Goal: Information Seeking & Learning: Learn about a topic

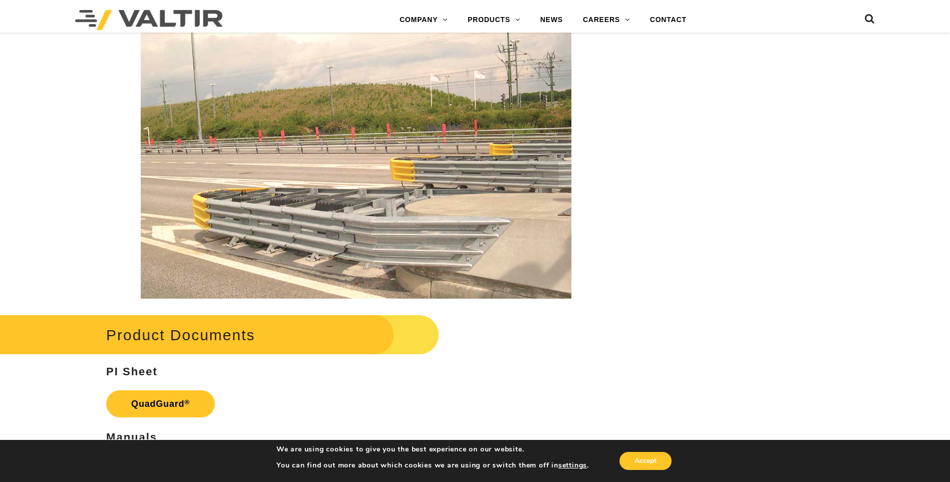
scroll to position [1803, 0]
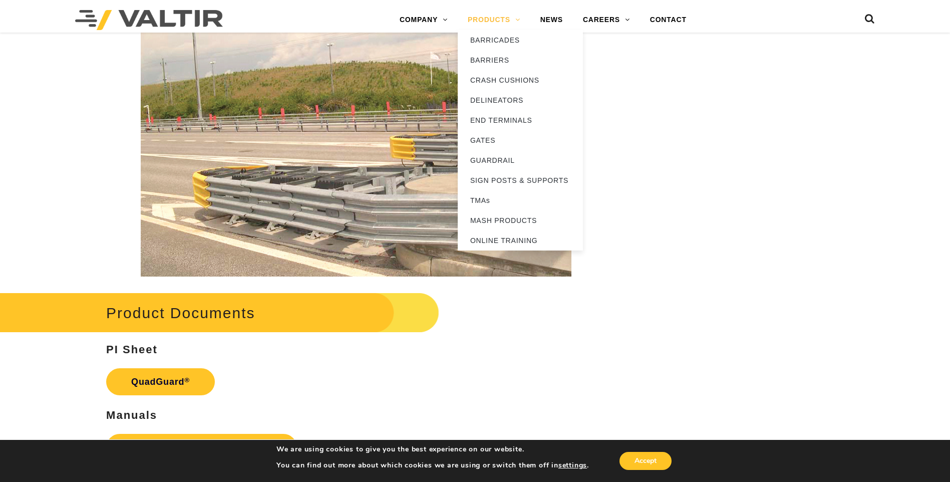
click at [501, 16] on link "PRODUCTS" at bounding box center [494, 20] width 73 height 20
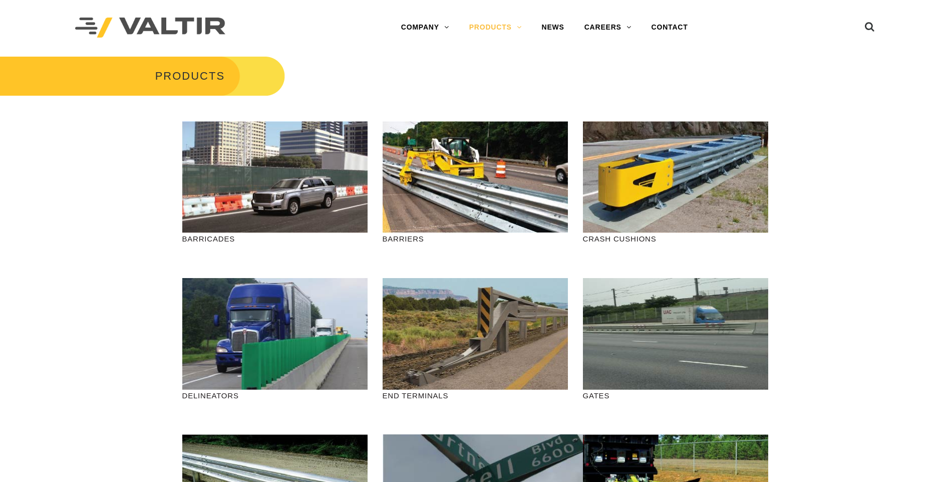
scroll to position [67, 0]
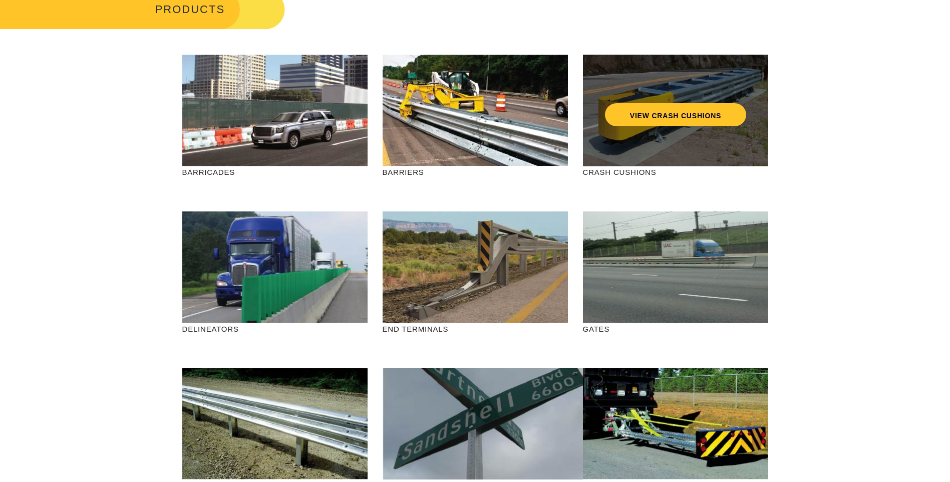
click at [615, 130] on div "VIEW CRASH CUSHIONS" at bounding box center [675, 111] width 185 height 112
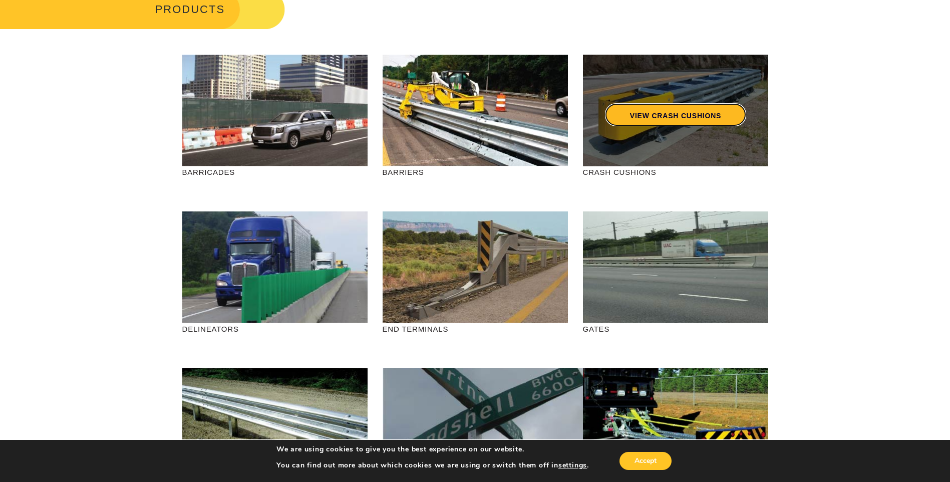
click at [633, 122] on link "VIEW CRASH CUSHIONS" at bounding box center [675, 114] width 141 height 23
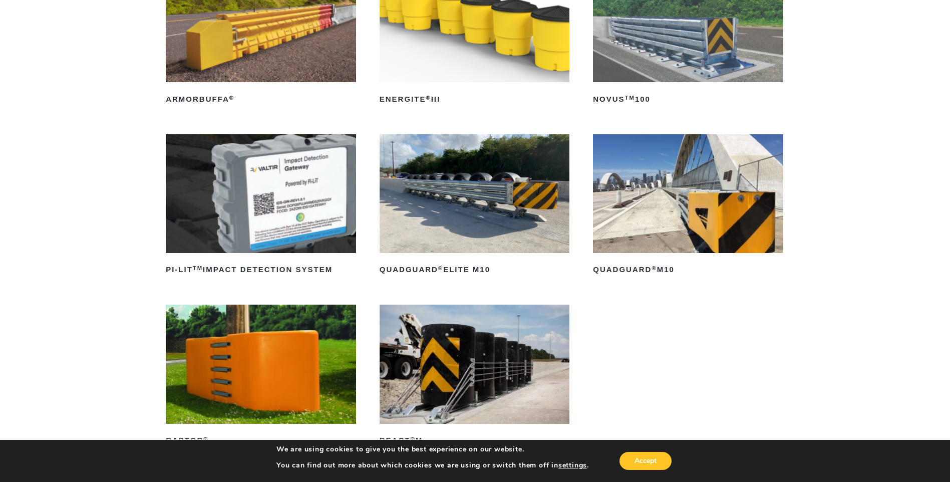
scroll to position [267, 0]
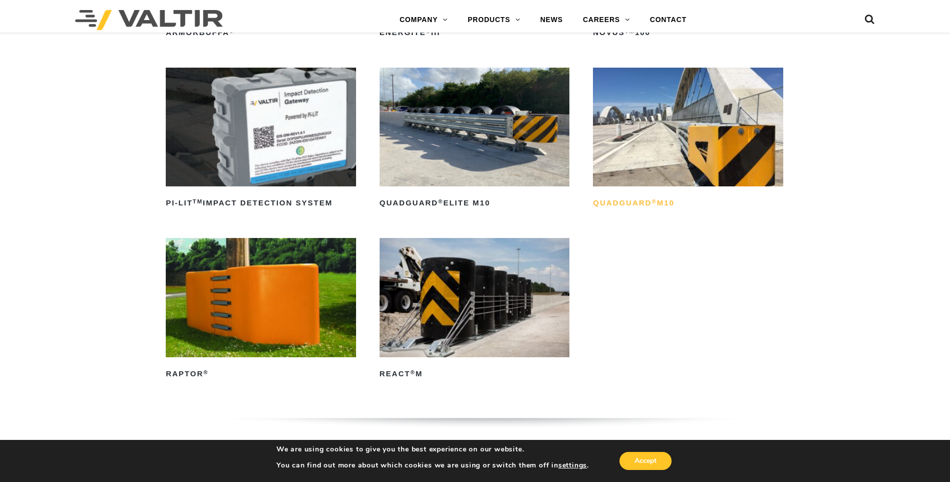
click at [618, 197] on h2 "QuadGuard ® M10" at bounding box center [688, 203] width 190 height 16
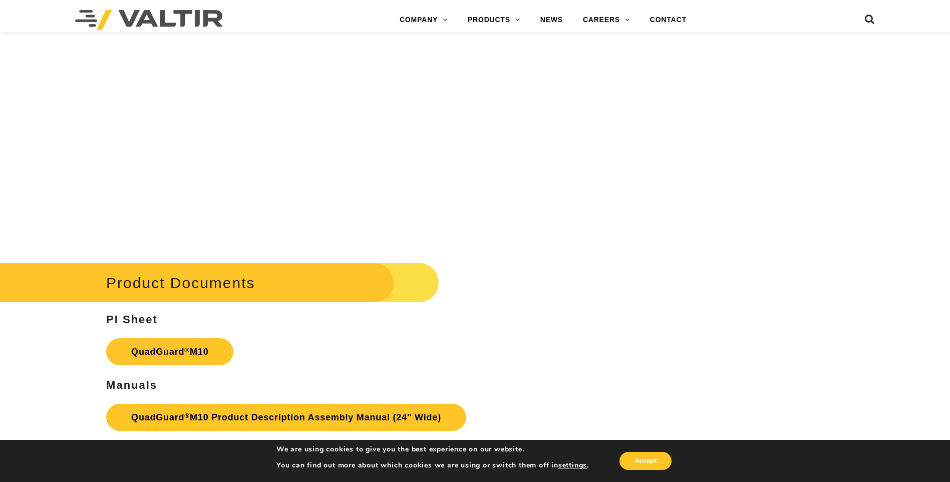
scroll to position [3673, 0]
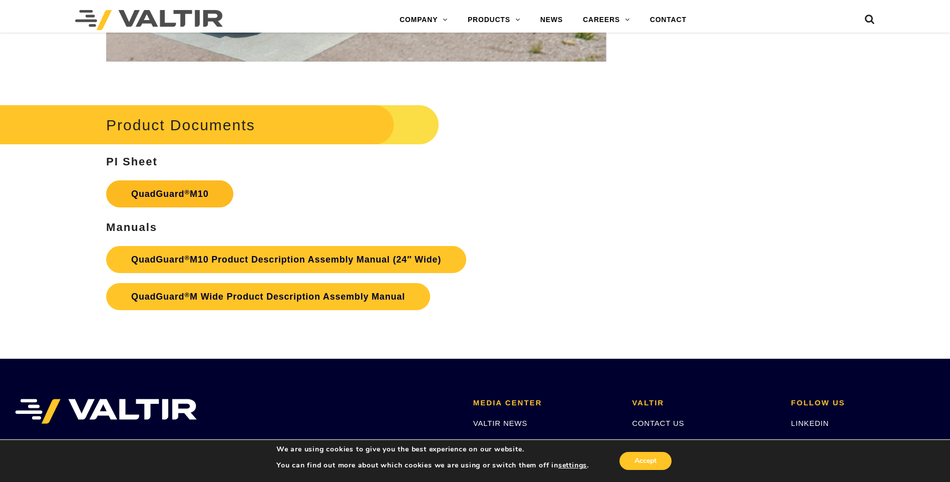
click at [194, 191] on link "QuadGuard ® M10" at bounding box center [169, 193] width 127 height 27
